Goal: Transaction & Acquisition: Book appointment/travel/reservation

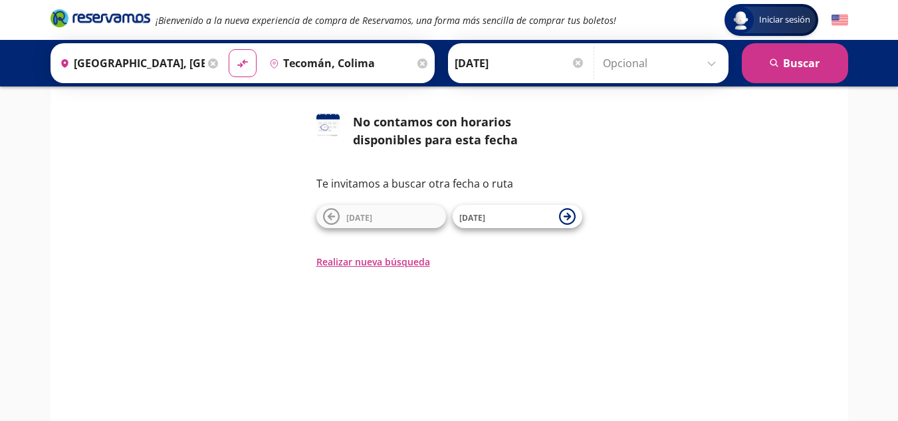
scroll to position [88, 0]
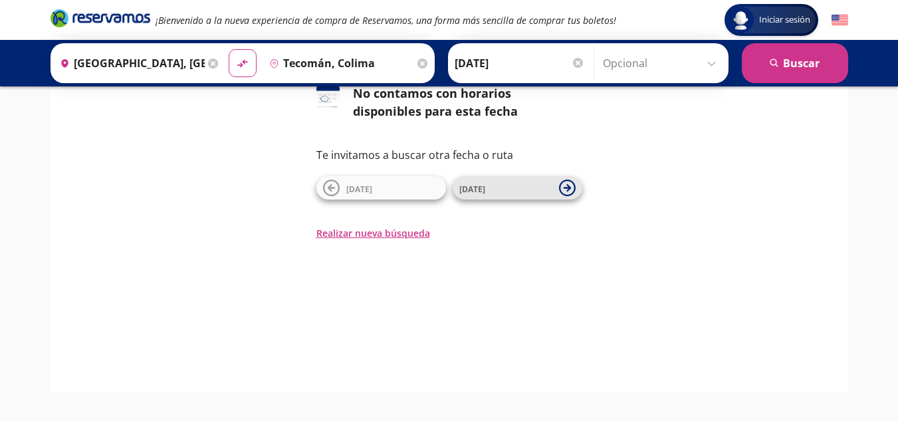
click at [517, 195] on span "[DATE]" at bounding box center [505, 188] width 93 height 16
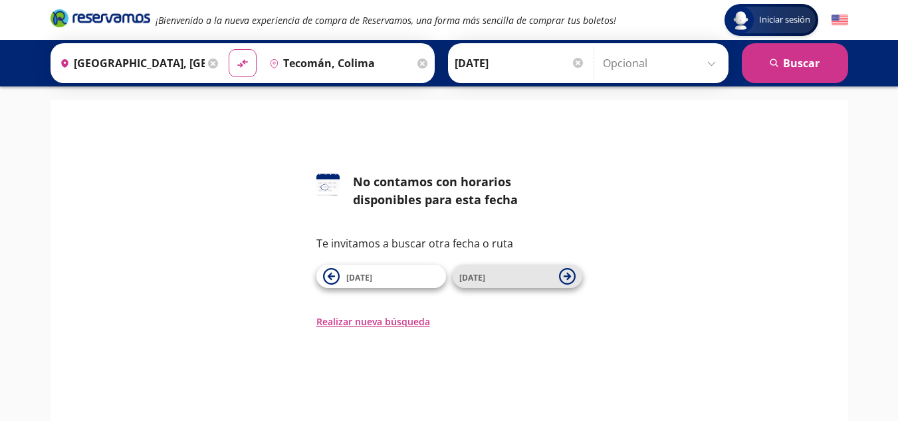
click at [500, 273] on span "[DATE]" at bounding box center [505, 276] width 93 height 16
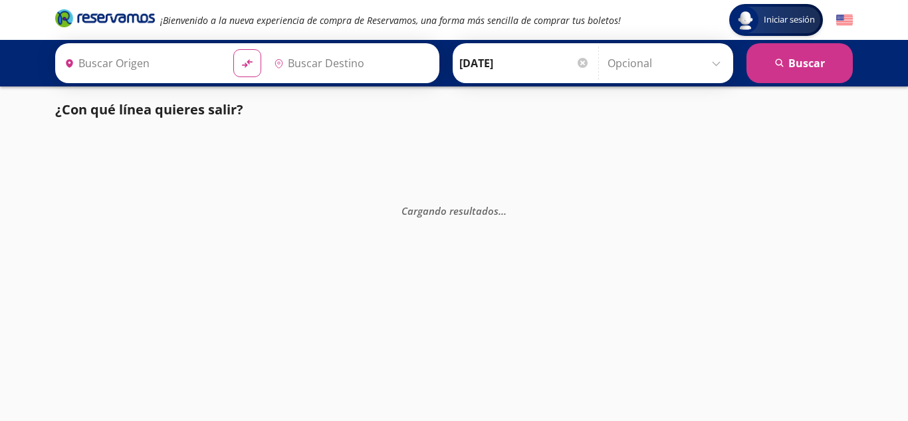
type input "[GEOGRAPHIC_DATA], [GEOGRAPHIC_DATA]"
type input "Tecomán, Colima"
type input "[GEOGRAPHIC_DATA], [GEOGRAPHIC_DATA]"
type input "Tecomán, Colima"
